Goal: Communication & Community: Answer question/provide support

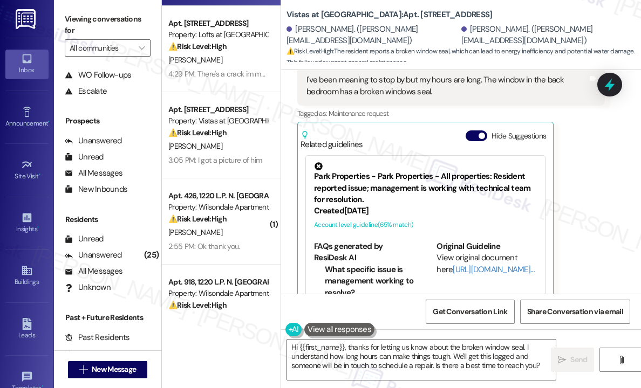
scroll to position [162, 0]
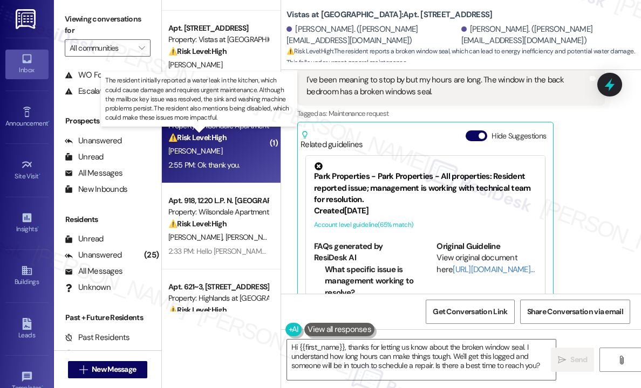
click at [214, 141] on strong "⚠️ Risk Level: High" at bounding box center [197, 138] width 58 height 10
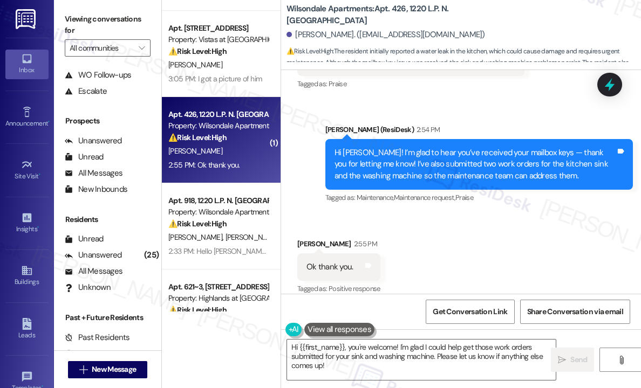
scroll to position [1200, 0]
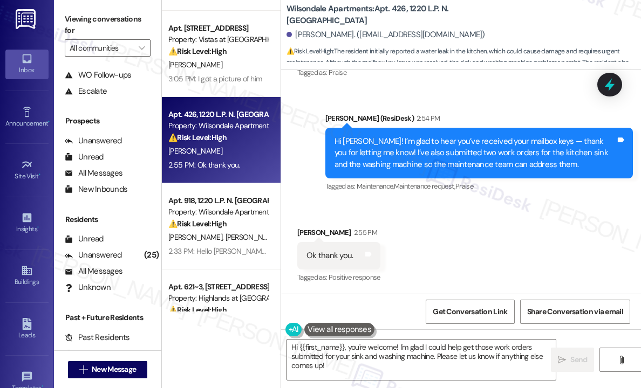
click at [522, 230] on div "Received via SMS [PERSON_NAME] 2:55 PM Ok thank you. Tags and notes Tagged as: …" at bounding box center [461, 248] width 360 height 91
click at [350, 345] on textarea "Hi {{first_name}}, you're welcome! I'm glad I could help get those work orders …" at bounding box center [421, 360] width 269 height 40
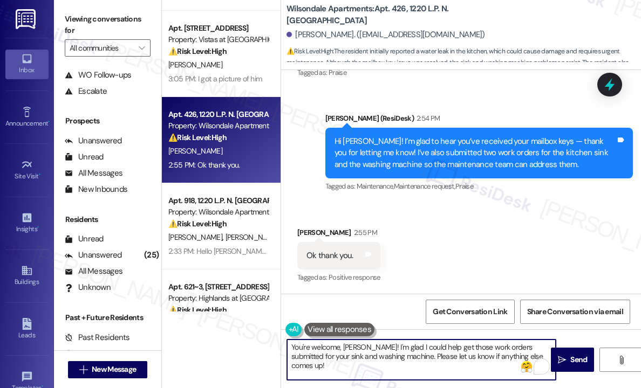
click at [462, 353] on textarea "You're welcome, [PERSON_NAME]! I'm glad I could help get those work orders subm…" at bounding box center [421, 360] width 269 height 40
type textarea "You're welcome, [PERSON_NAME]! I'm glad I could help get those work orders subm…"
click at [565, 355] on span " Send" at bounding box center [573, 359] width 34 height 11
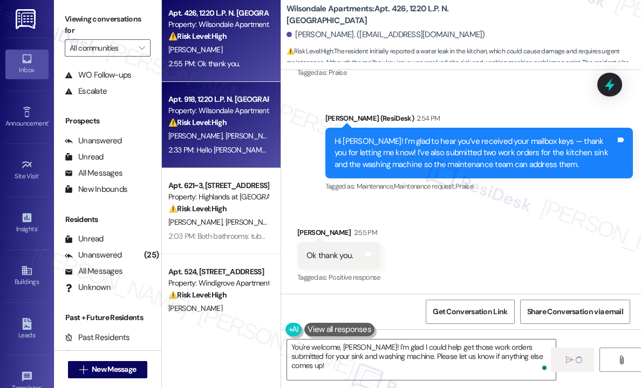
scroll to position [270, 0]
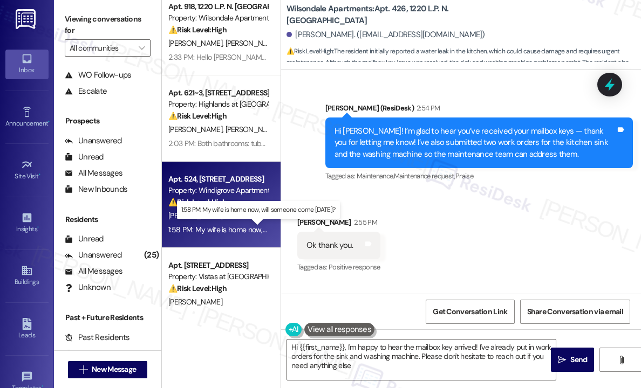
type textarea "Hi {{first_name}}, I'm happy to hear the mailbox key arrived! I've already put …"
click at [231, 230] on div "1:58 PM: My wife is home now, will someone come [DATE]? 1:58 PM: My wife is hom…" at bounding box center [258, 230] width 181 height 10
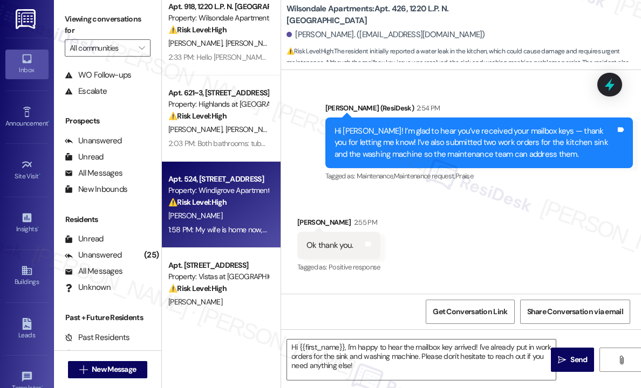
type textarea "Fetching suggested responses. Please feel free to read through the conversation…"
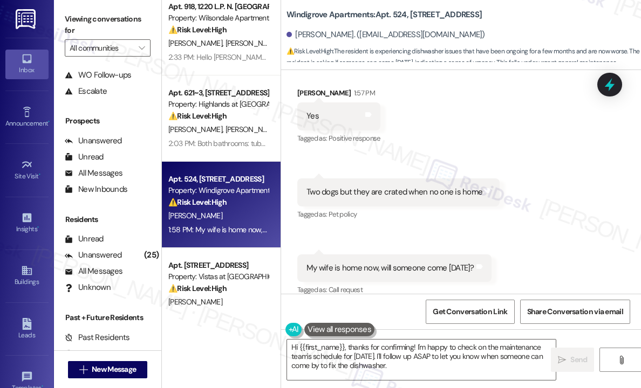
scroll to position [716, 0]
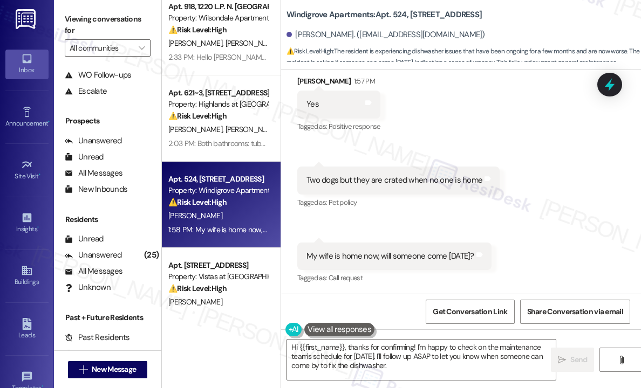
click at [529, 133] on div "Received via SMS [PERSON_NAME] 1:57 PM Yes Tags and notes Tagged as: Positive r…" at bounding box center [461, 172] width 360 height 243
click at [561, 192] on div "Received via SMS [PERSON_NAME] 1:57 PM Yes Tags and notes Tagged as: Positive r…" at bounding box center [461, 172] width 360 height 243
click at [374, 254] on div "My wife is home now, will someone come [DATE]?" at bounding box center [390, 255] width 168 height 11
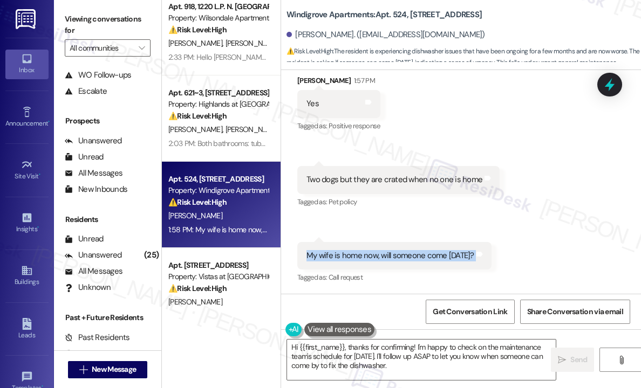
click at [374, 254] on div "My wife is home now, will someone come [DATE]?" at bounding box center [390, 255] width 168 height 11
copy div "My wife is home now, will someone come [DATE]? Tags and notes"
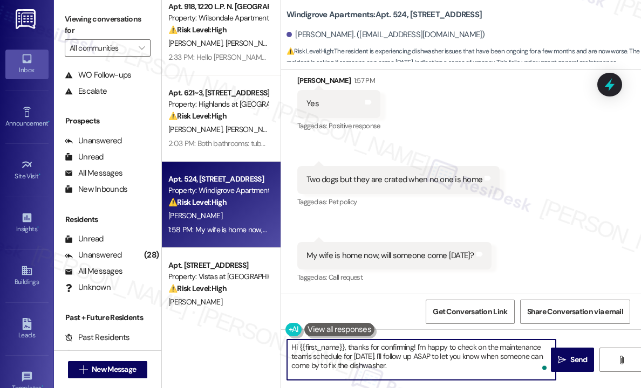
drag, startPoint x: 394, startPoint y: 369, endPoint x: 285, endPoint y: 344, distance: 112.3
click at [285, 344] on div "Hi {{first_name}}, thanks for confirming! I'm happy to check on the maintenance…" at bounding box center [416, 360] width 270 height 42
paste textarea "I can’t guarantee that the team will be able to visit [DATE] or provide a speci…"
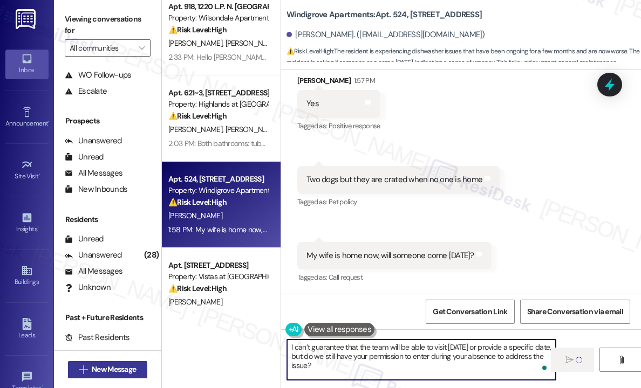
type textarea "I can’t guarantee that the team will be able to visit [DATE] or provide a speci…"
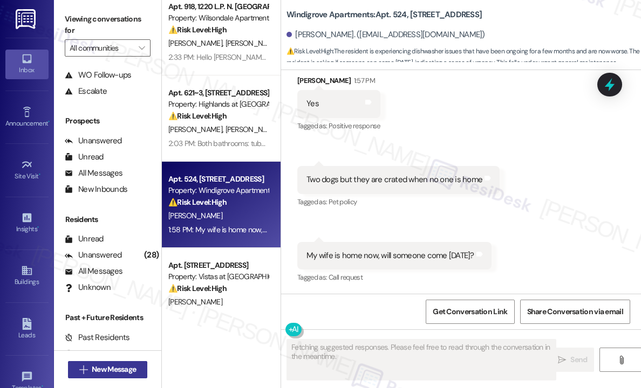
scroll to position [716, 0]
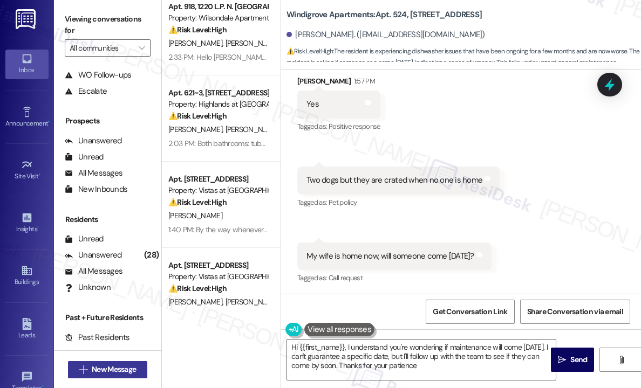
type textarea "Hi {{first_name}}, I understand you're wondering if maintenance will come [DATE…"
click at [442, 147] on div "Received via SMS [PERSON_NAME] 1:57 PM Yes Tags and notes Tagged as: Positive r…" at bounding box center [461, 172] width 360 height 243
